Goal: Transaction & Acquisition: Purchase product/service

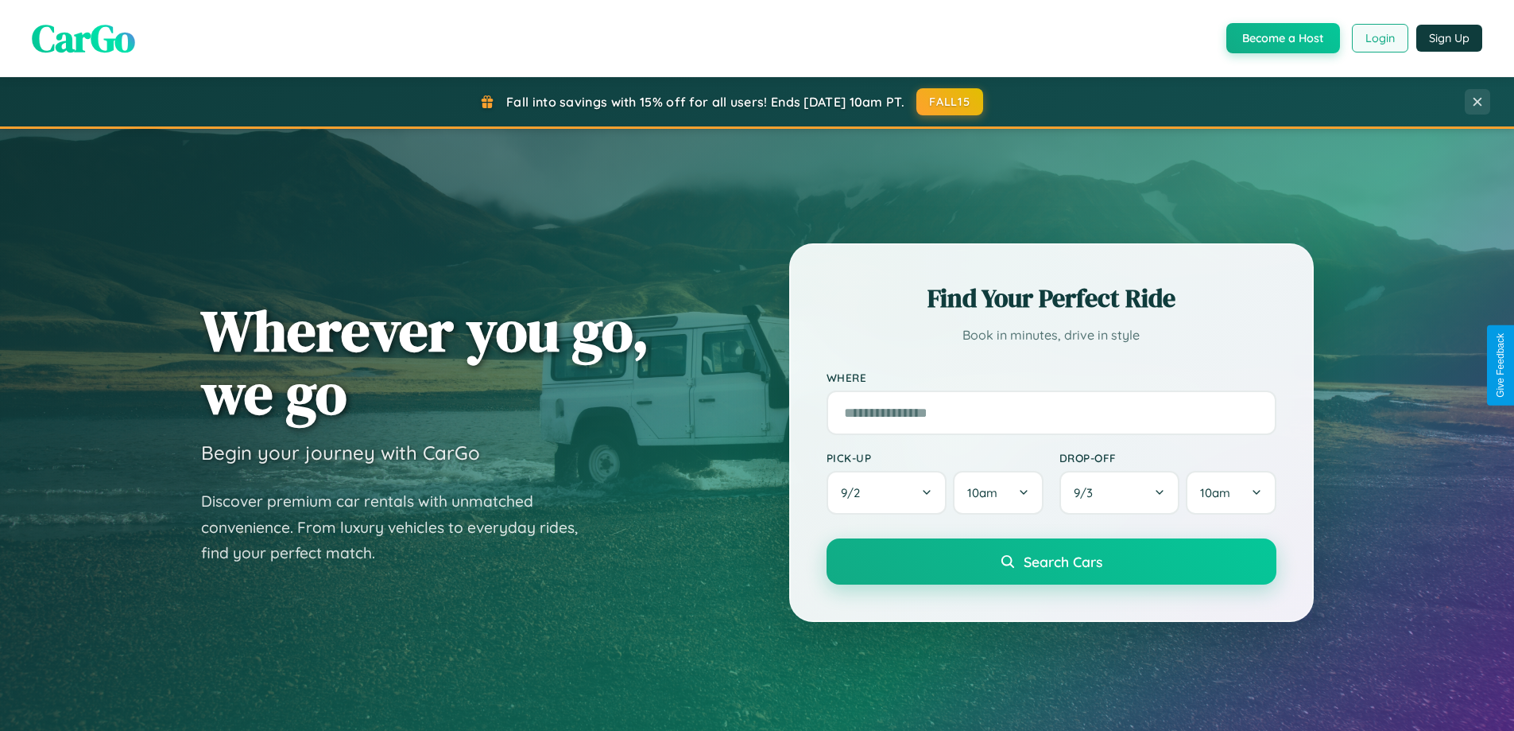
click at [1379, 38] on button "Login" at bounding box center [1380, 38] width 56 height 29
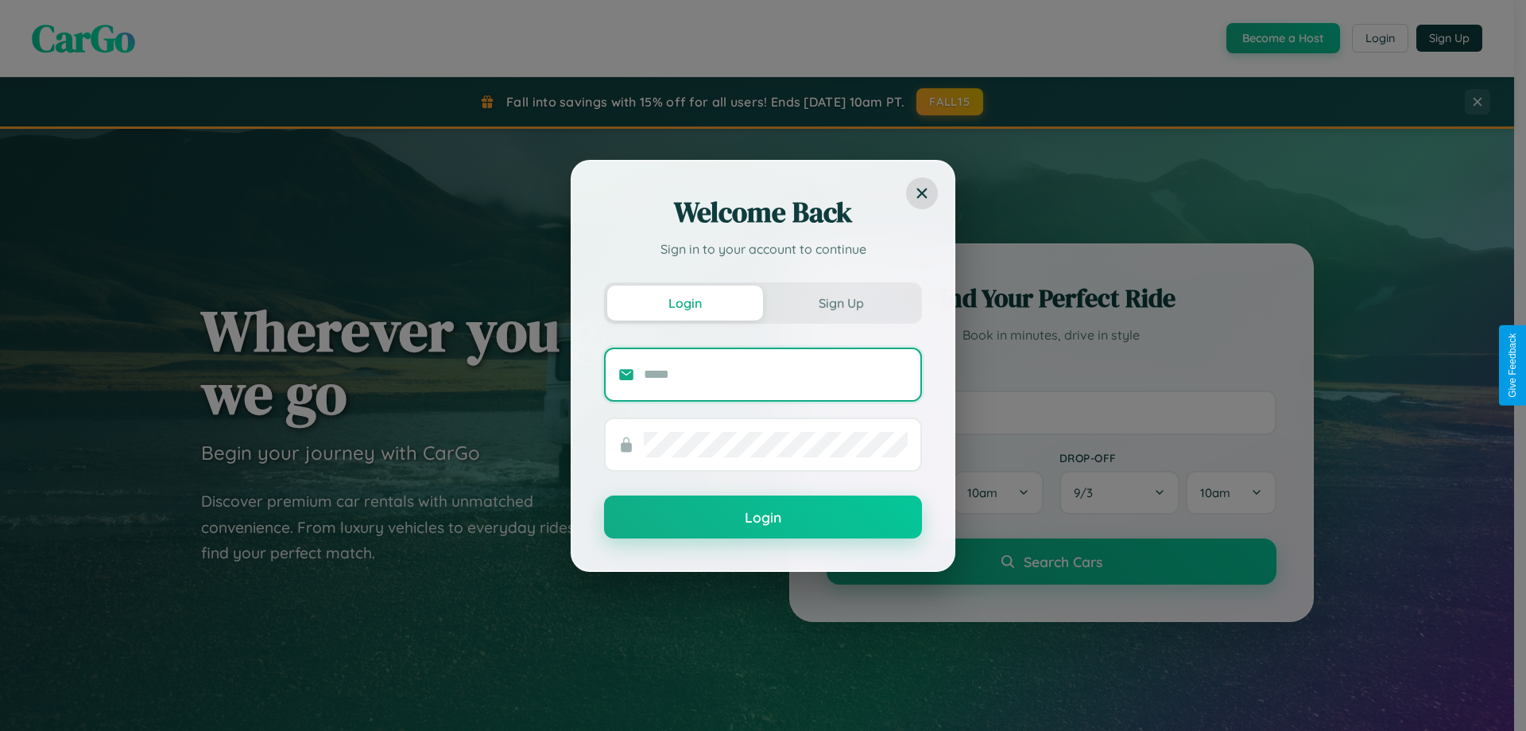
click at [776, 374] on input "text" at bounding box center [776, 374] width 264 height 25
type input "**********"
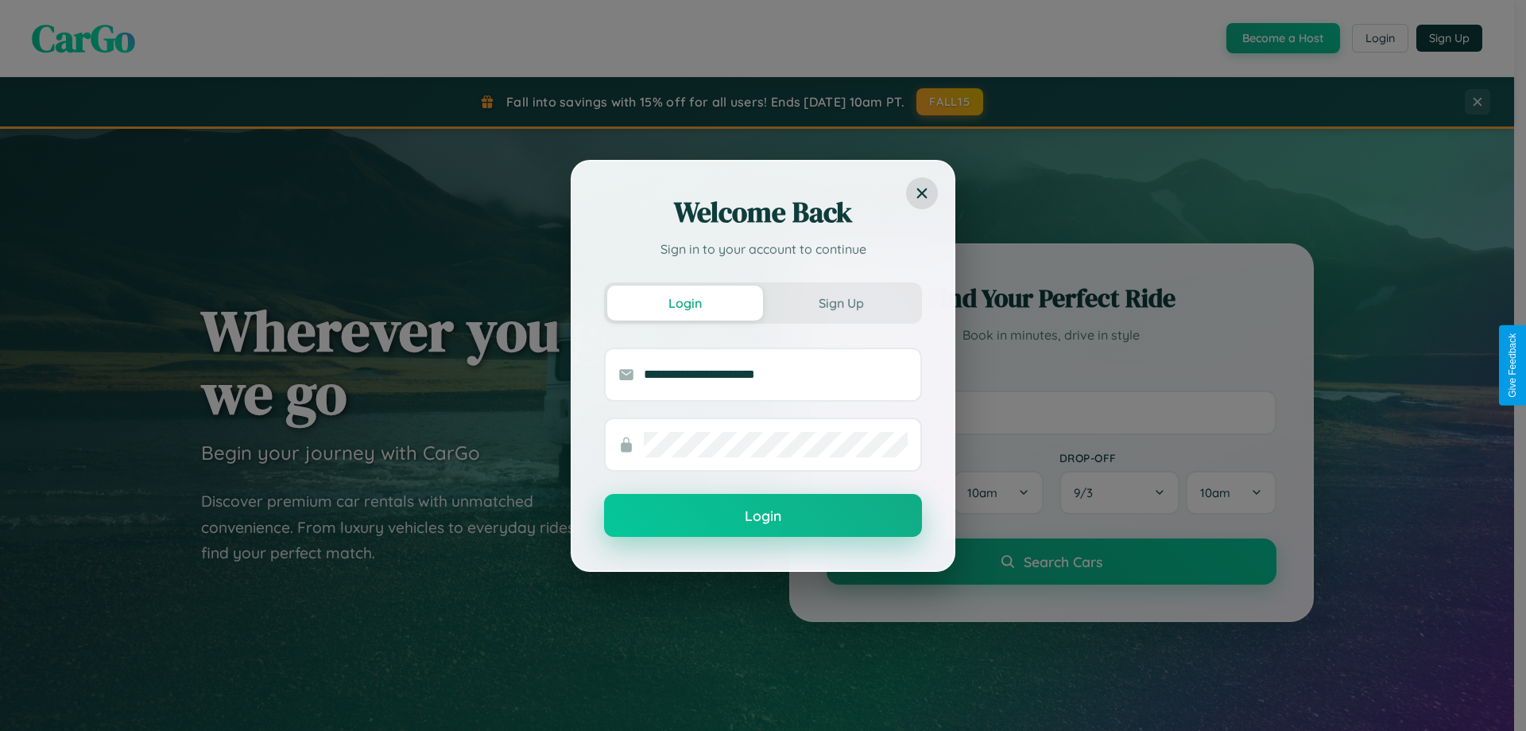
click at [763, 516] on button "Login" at bounding box center [763, 515] width 318 height 43
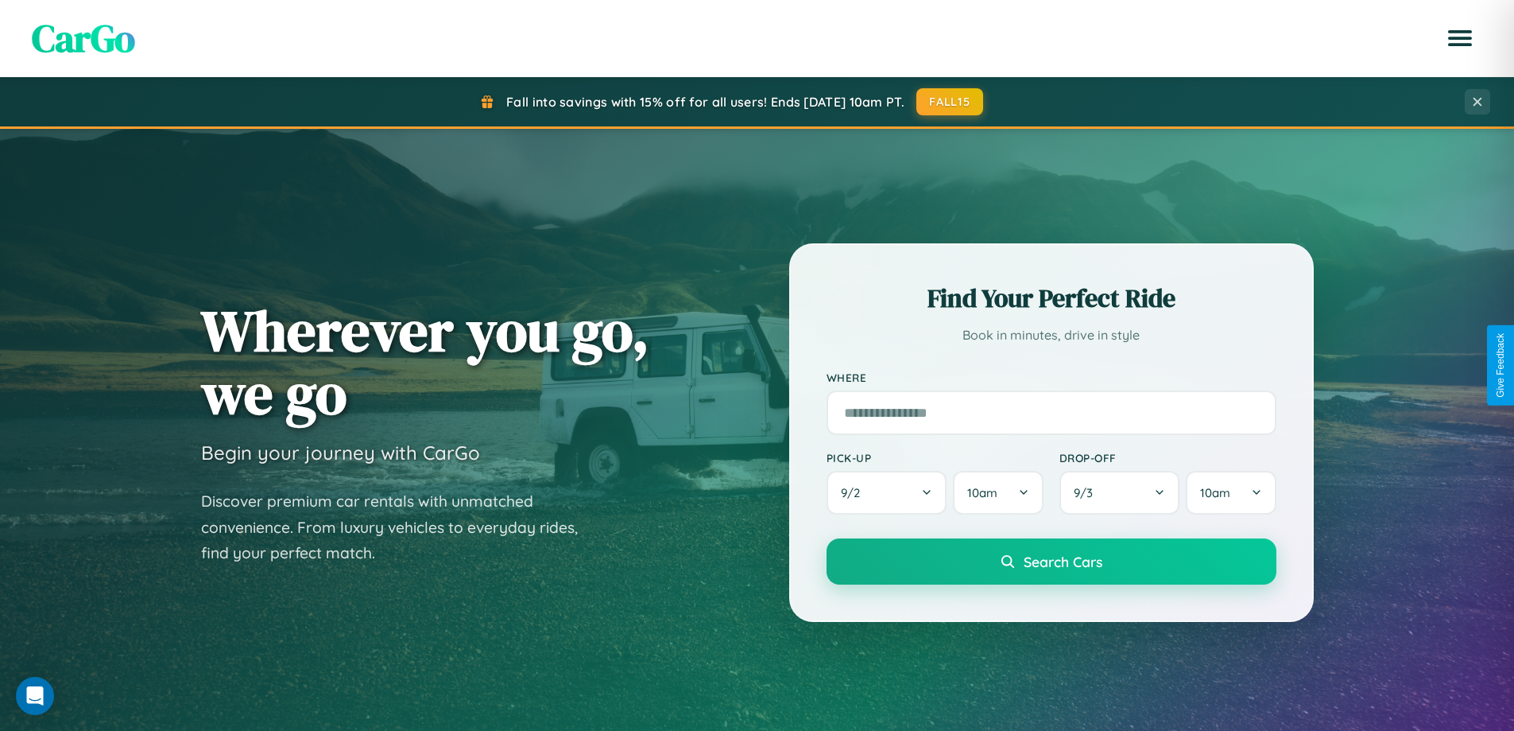
scroll to position [1863, 0]
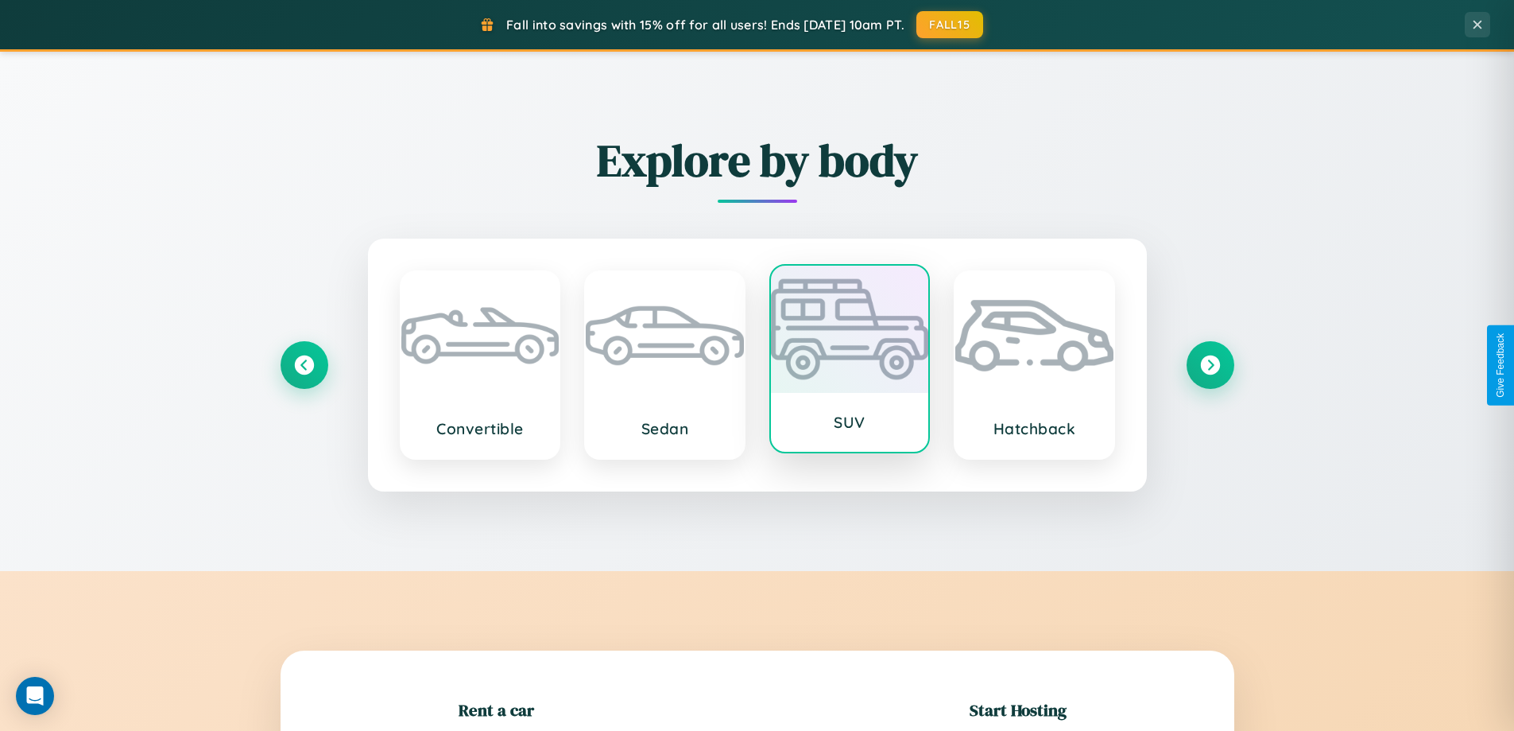
click at [849, 359] on div at bounding box center [850, 329] width 158 height 127
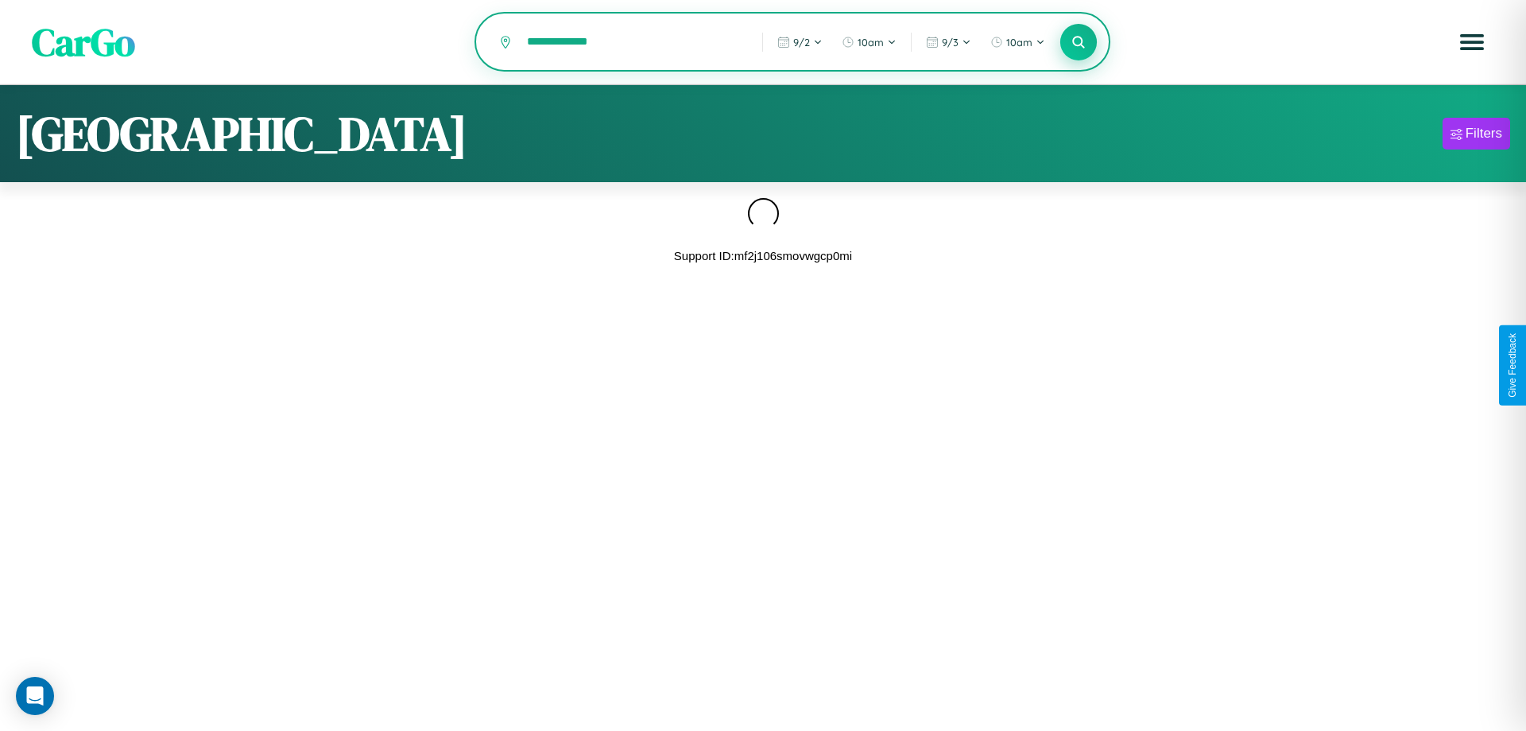
type input "**********"
click at [1079, 43] on icon at bounding box center [1078, 41] width 15 height 15
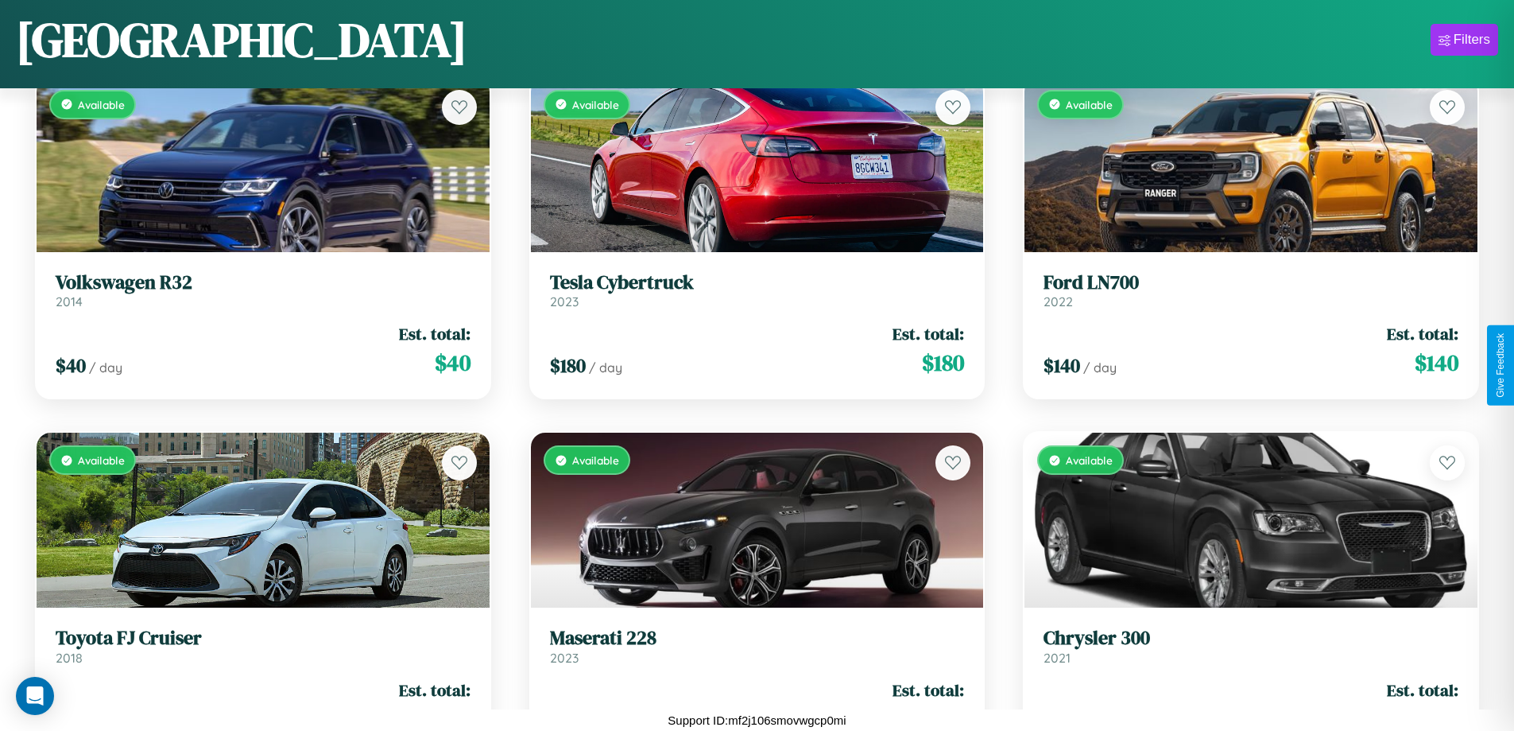
scroll to position [9479, 0]
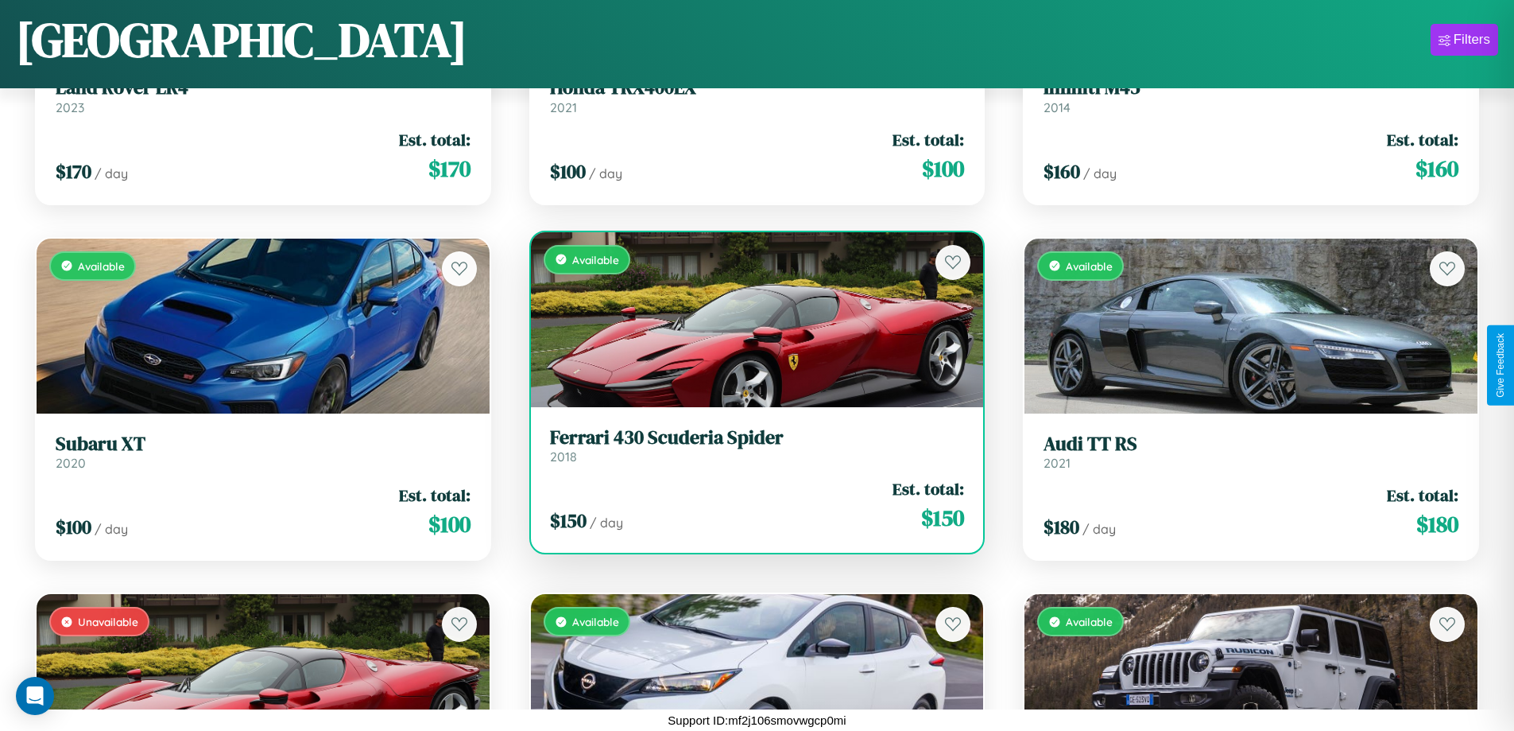
click at [750, 444] on h3 "Ferrari 430 Scuderia Spider" at bounding box center [757, 437] width 415 height 23
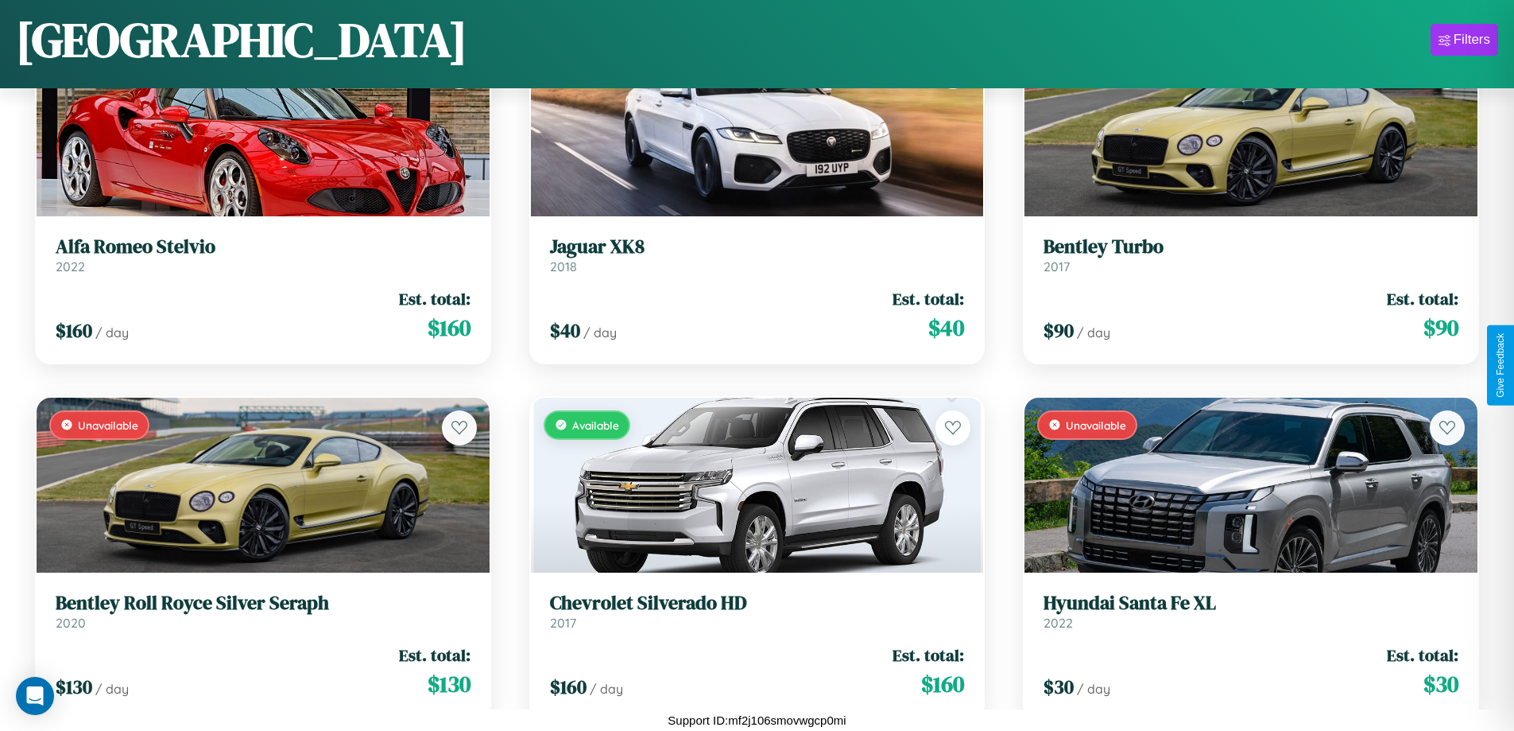
scroll to position [580, 0]
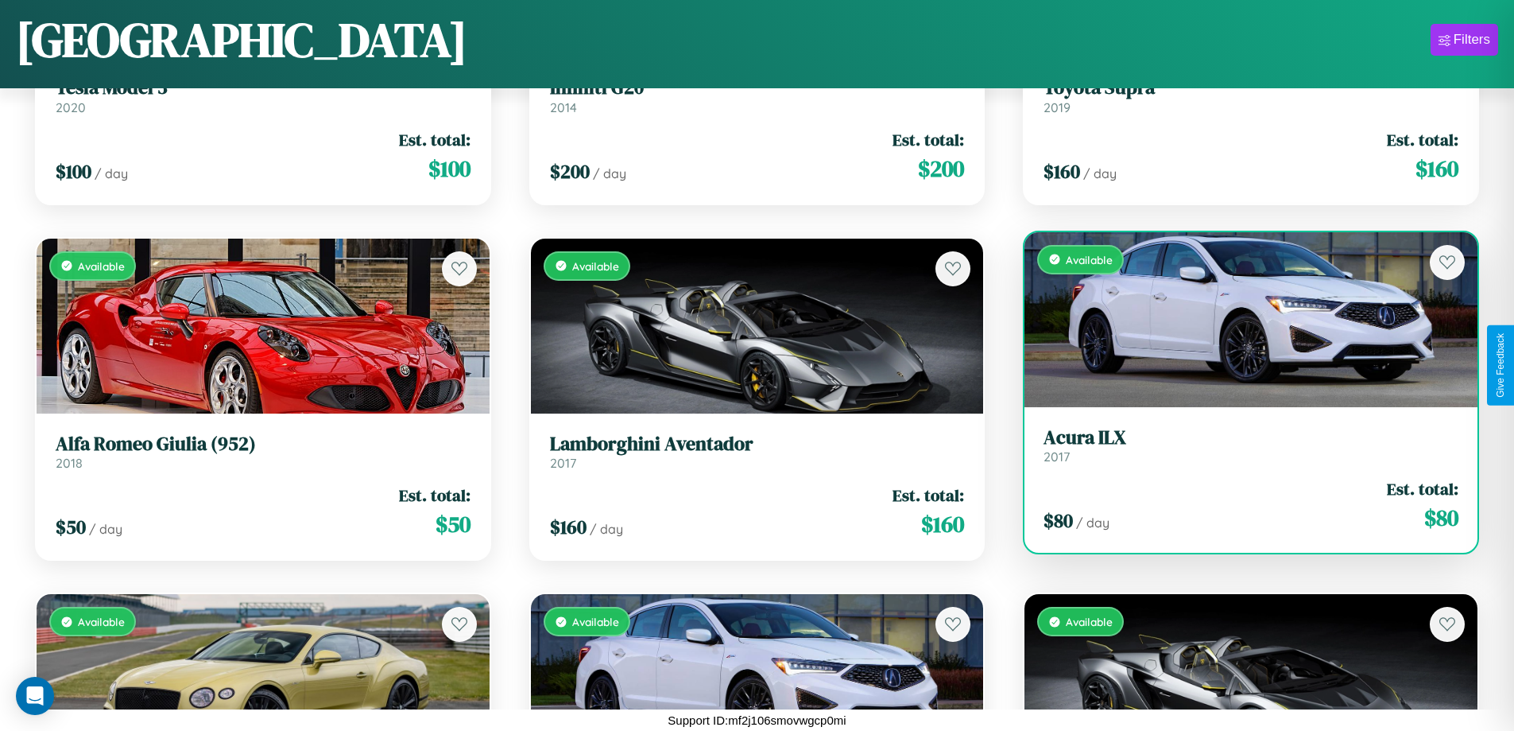
click at [1241, 444] on h3 "Acura ILX" at bounding box center [1251, 437] width 415 height 23
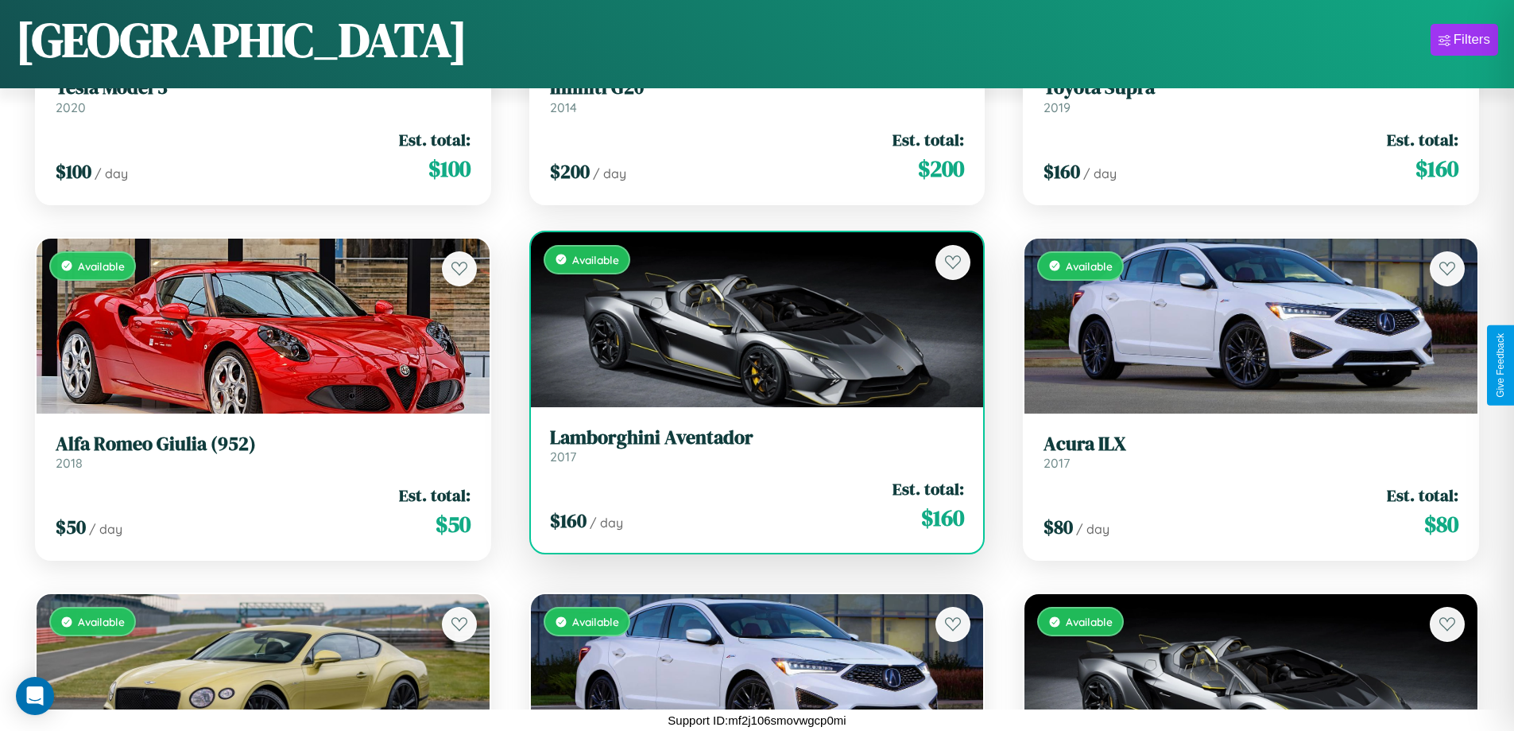
scroll to position [15531, 0]
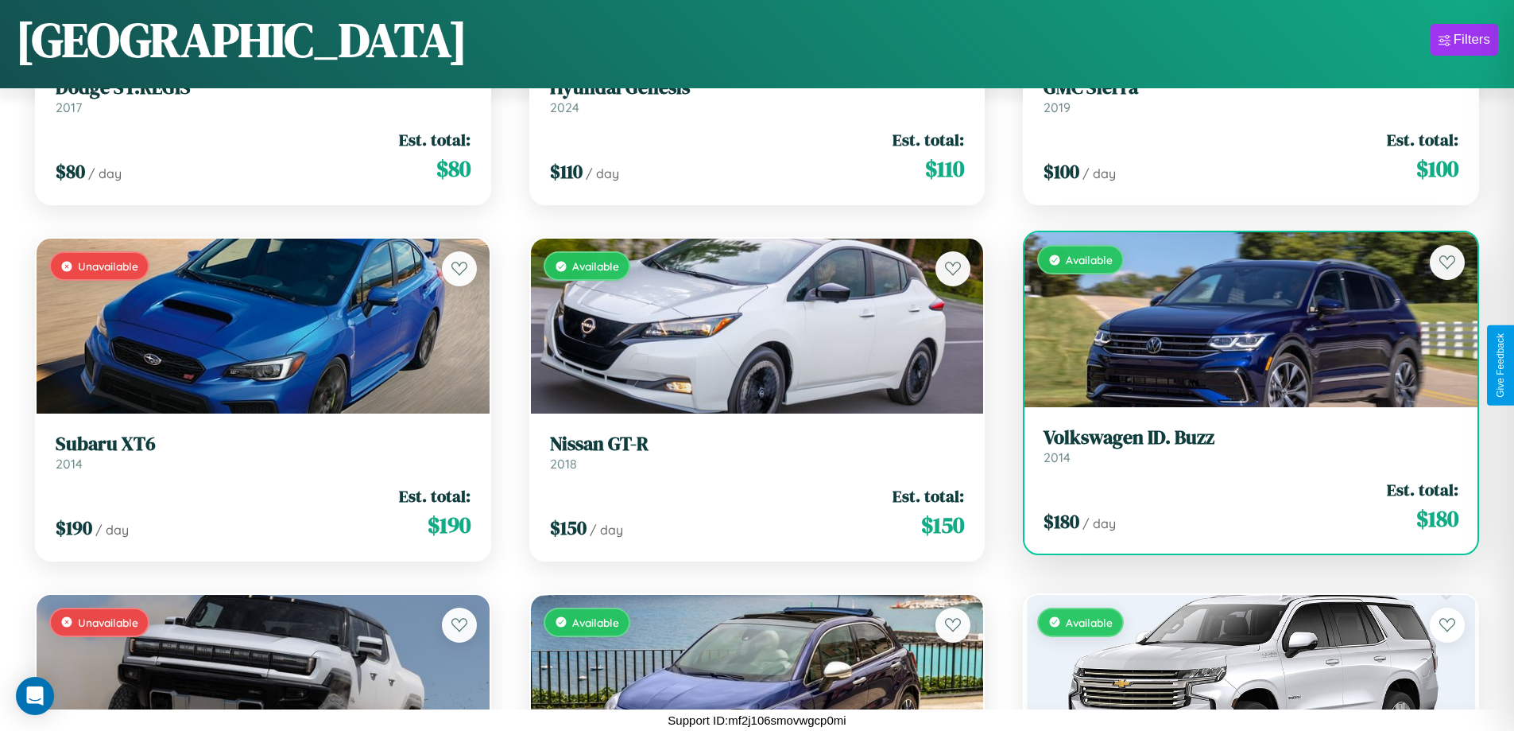
click at [1241, 452] on link "Volkswagen ID. Buzz 2014" at bounding box center [1251, 445] width 415 height 39
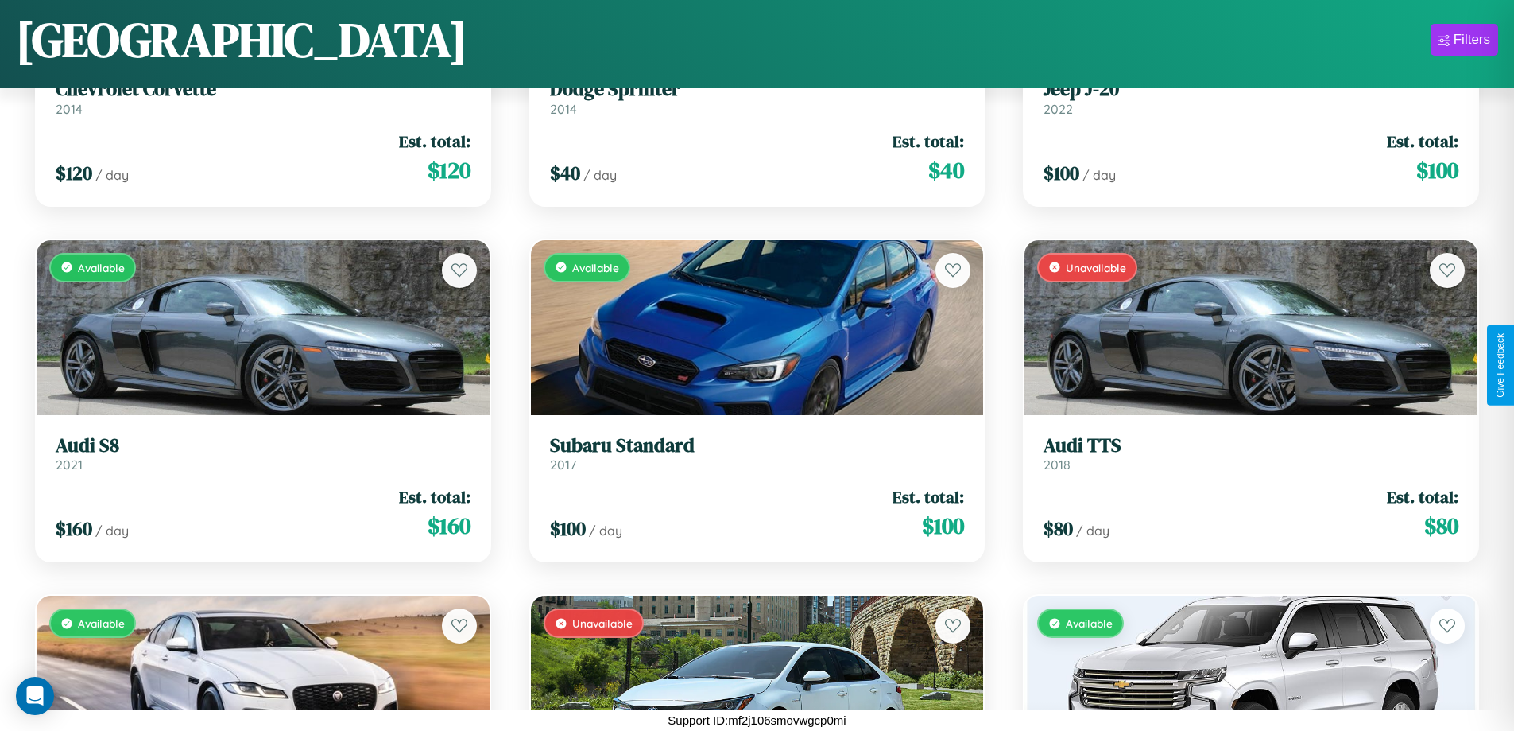
scroll to position [11971, 0]
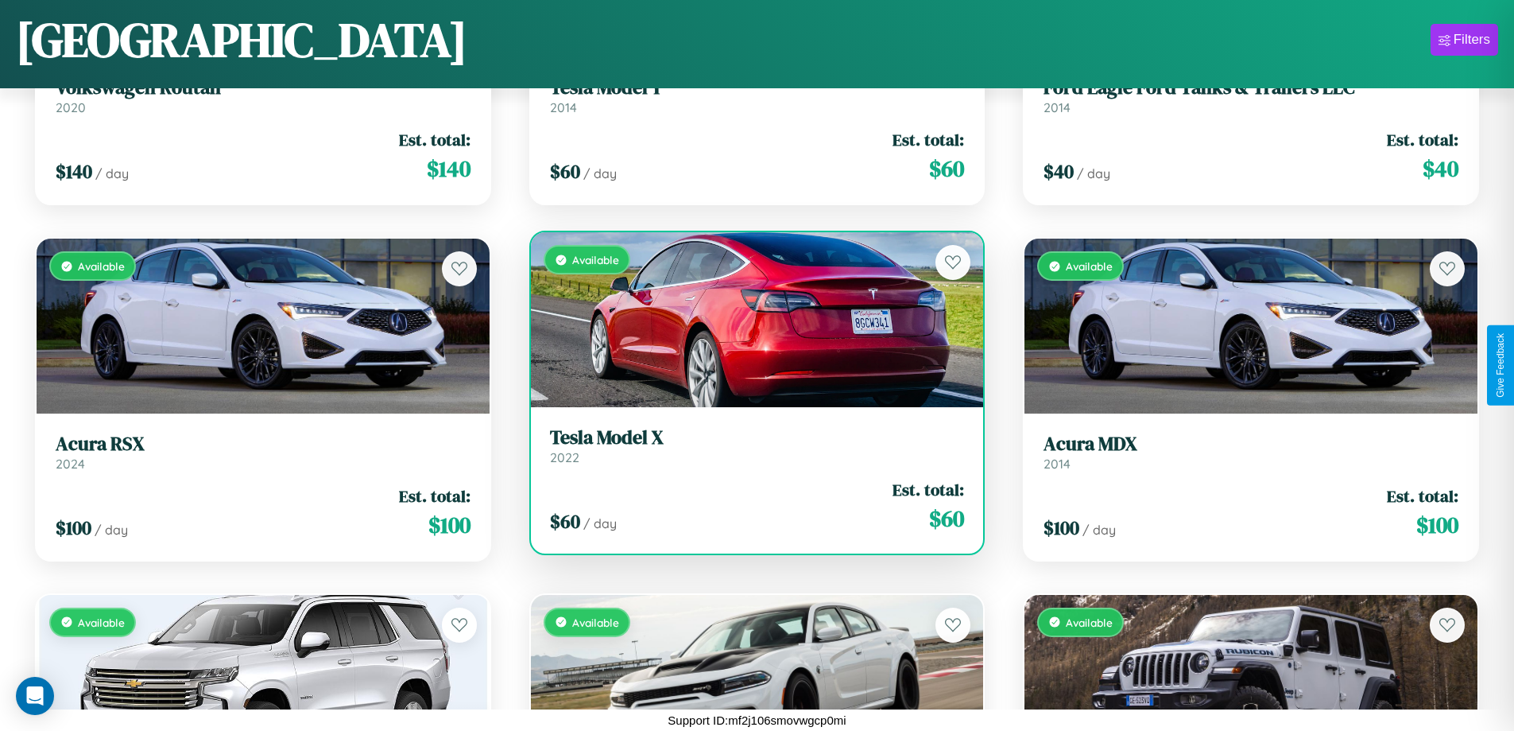
click at [750, 445] on h3 "Tesla Model X" at bounding box center [757, 437] width 415 height 23
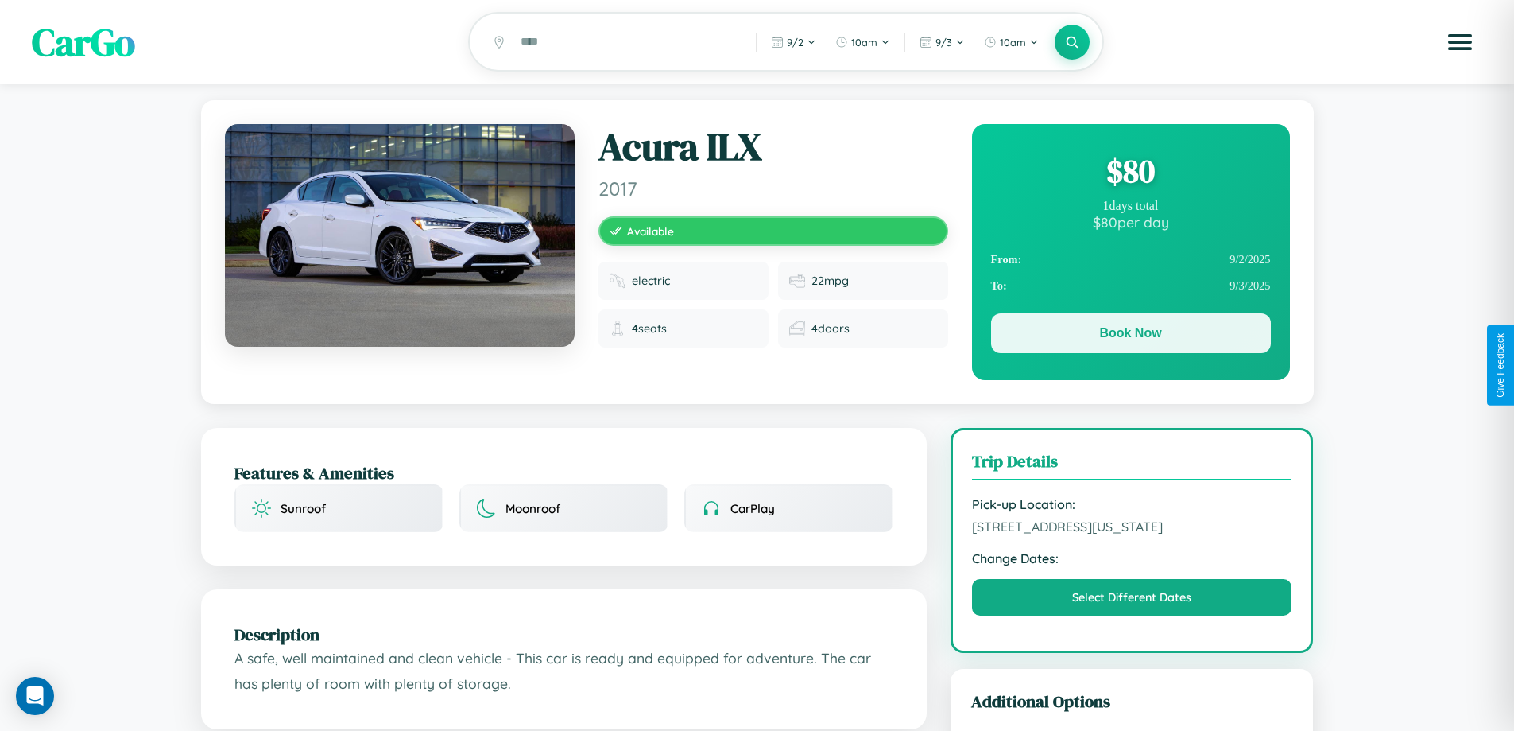
click at [1130, 335] on button "Book Now" at bounding box center [1131, 333] width 280 height 40
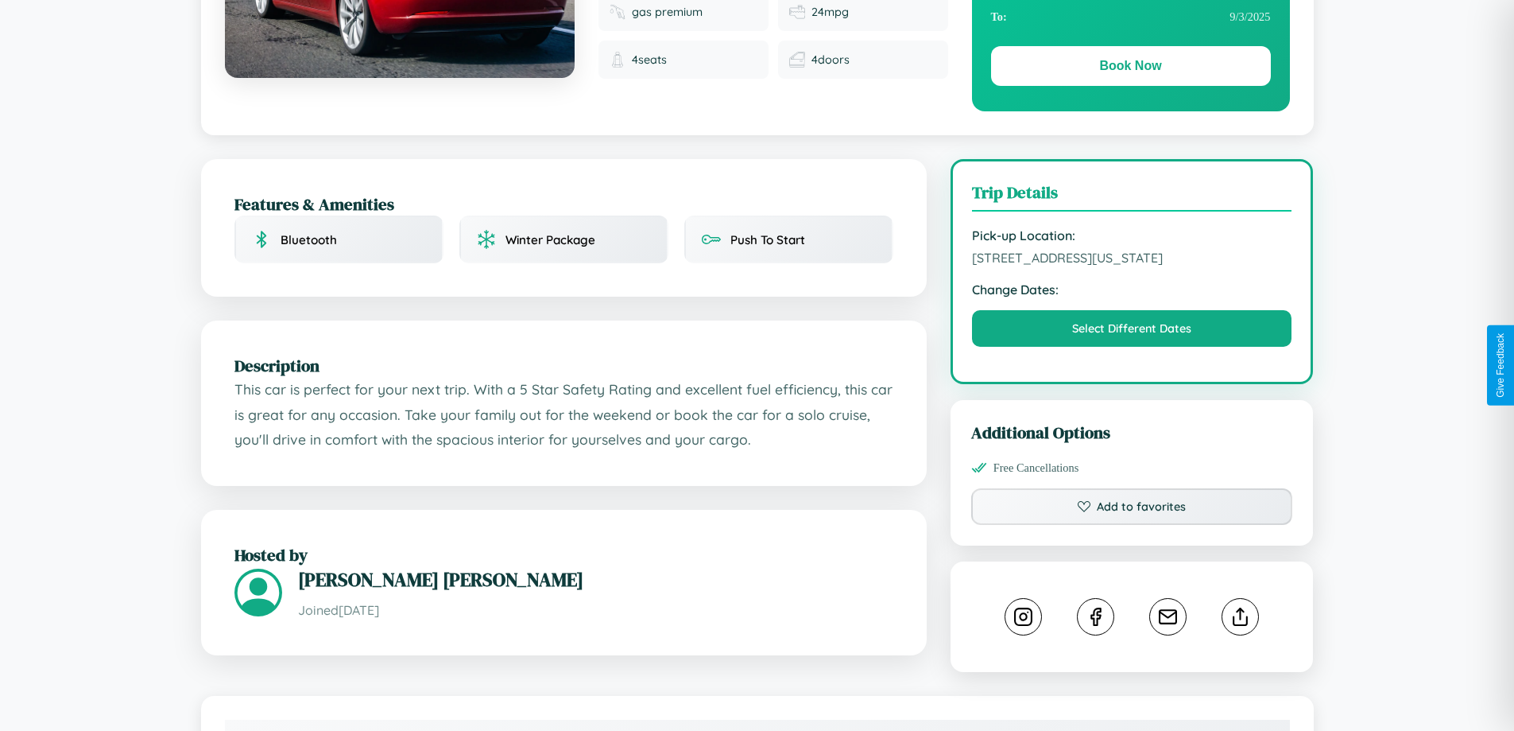
scroll to position [538, 0]
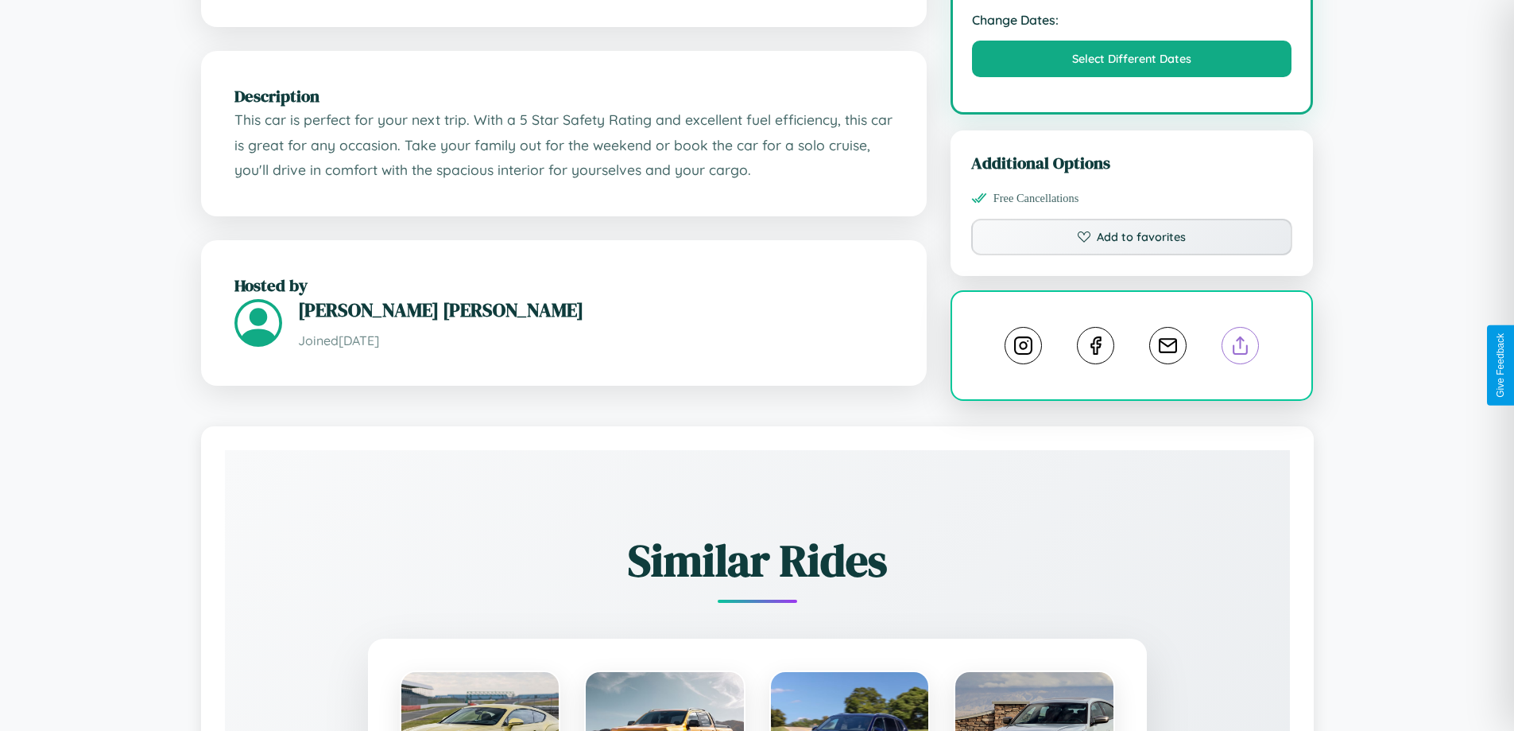
click at [1241, 348] on line at bounding box center [1241, 342] width 0 height 11
